Goal: Navigation & Orientation: Find specific page/section

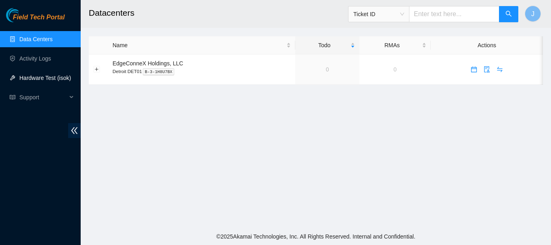
click at [38, 75] on link "Hardware Test (isok)" at bounding box center [45, 78] width 52 height 6
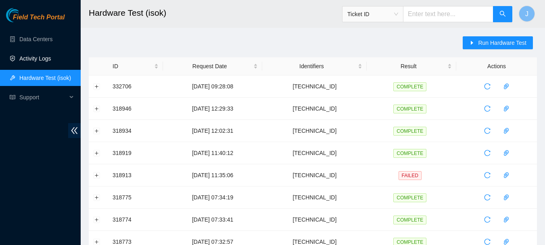
click at [36, 56] on link "Activity Logs" at bounding box center [35, 58] width 32 height 6
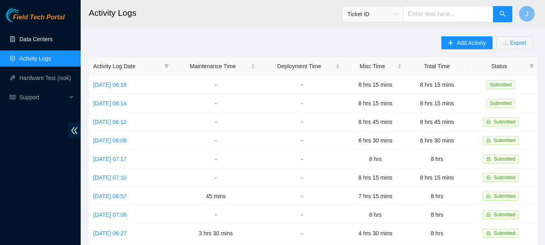
click at [34, 39] on link "Data Centers" at bounding box center [35, 39] width 33 height 6
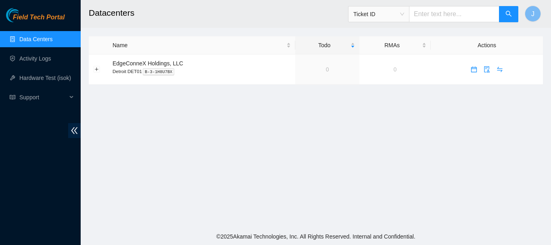
click at [34, 39] on link "Data Centers" at bounding box center [35, 39] width 33 height 6
